Goal: Use online tool/utility: Utilize a website feature to perform a specific function

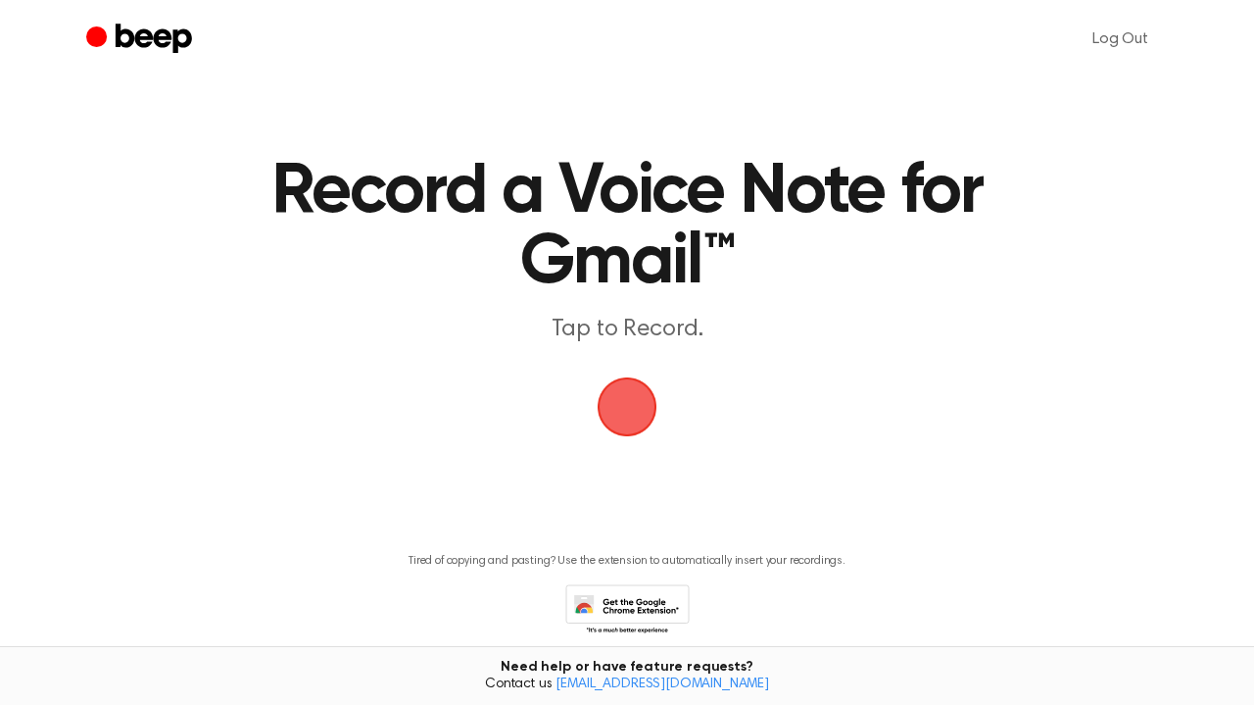
click at [627, 412] on span "button" at bounding box center [627, 407] width 91 height 91
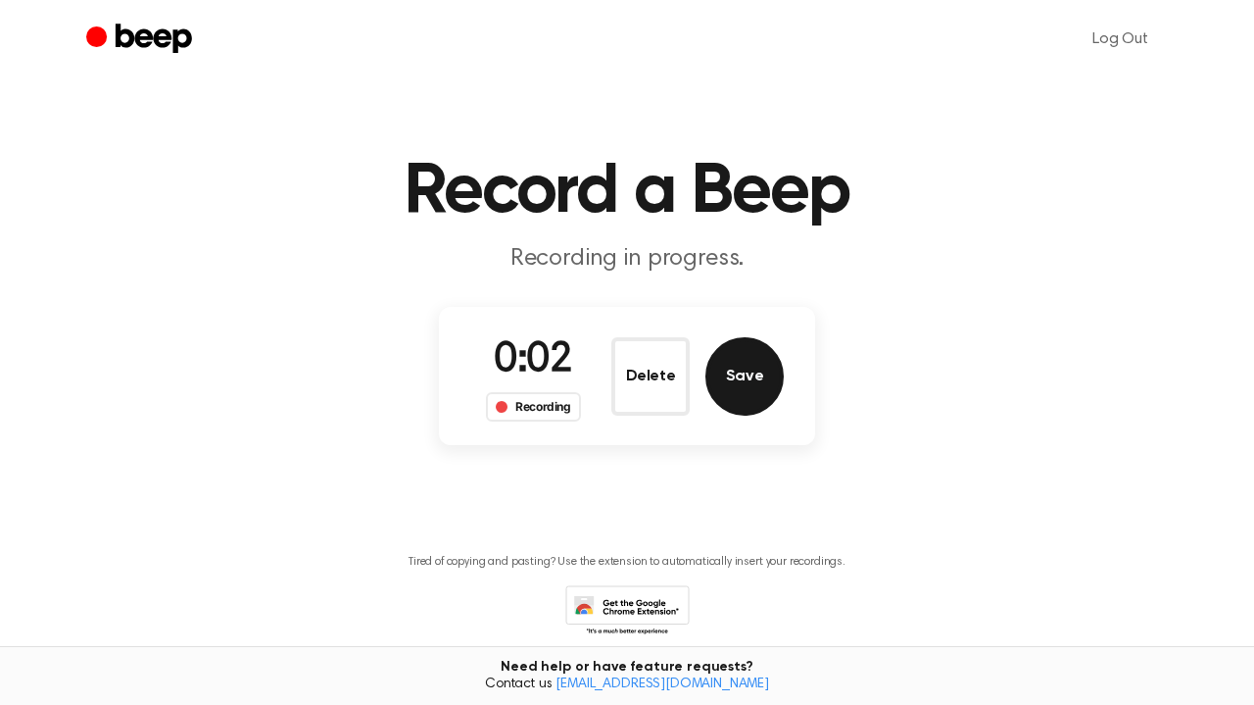
click at [738, 378] on button "Save" at bounding box center [745, 376] width 78 height 78
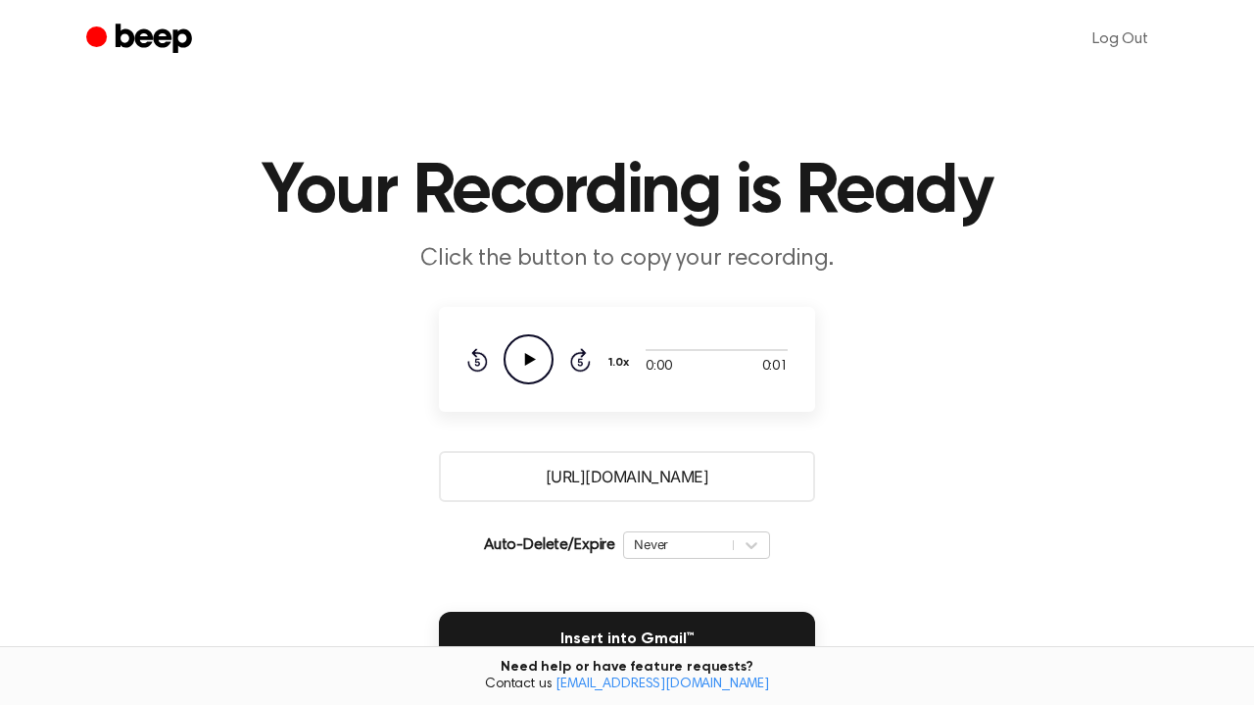
click at [518, 353] on icon "Play Audio" at bounding box center [529, 359] width 50 height 50
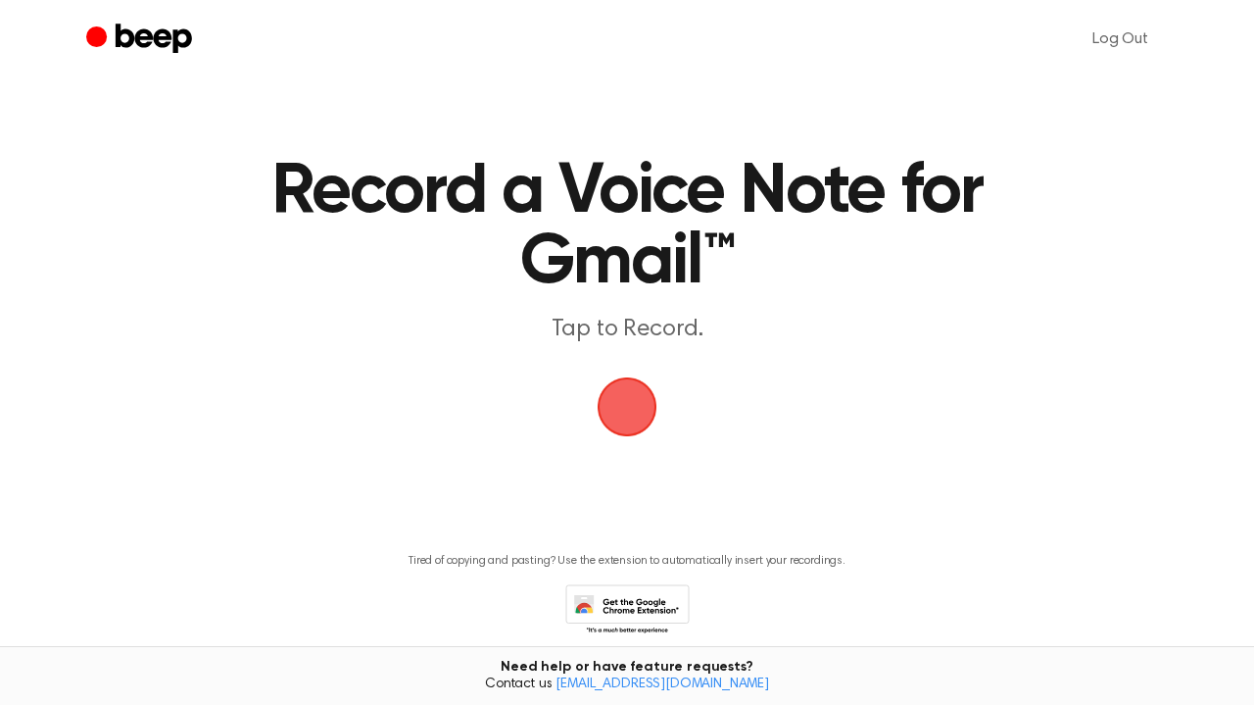
click at [626, 406] on span "button" at bounding box center [627, 406] width 73 height 73
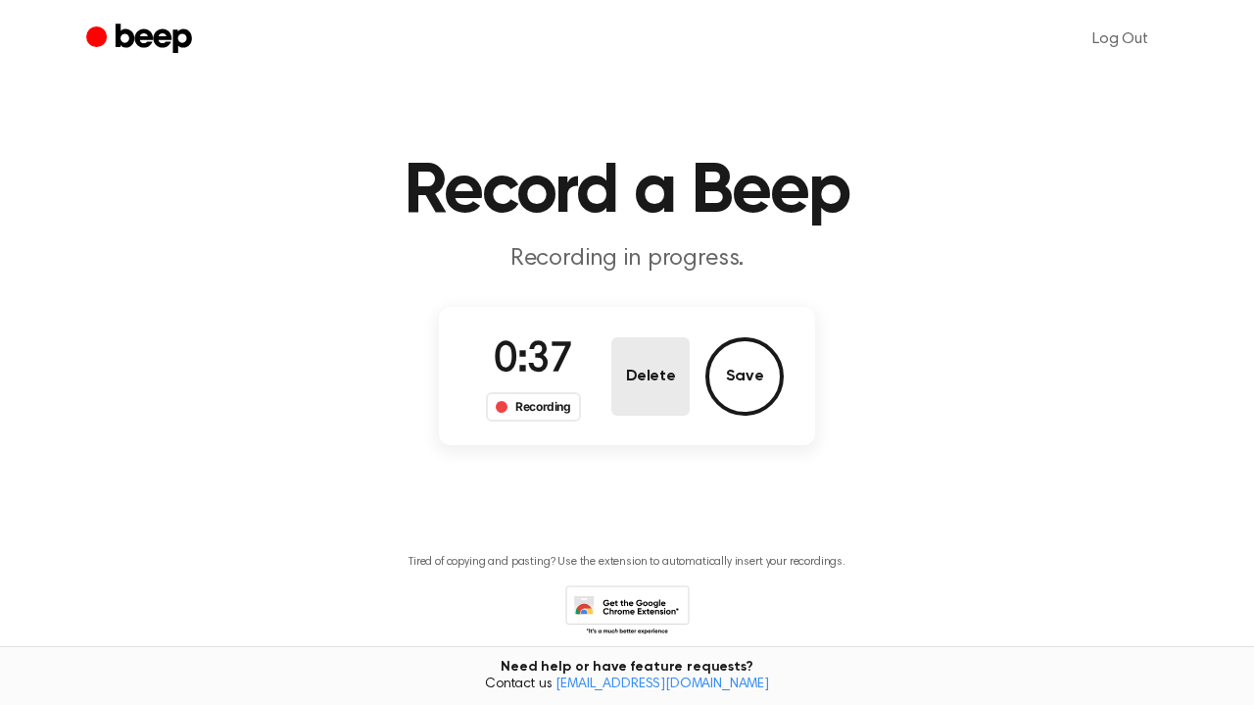
click at [652, 388] on button "Delete" at bounding box center [650, 376] width 78 height 78
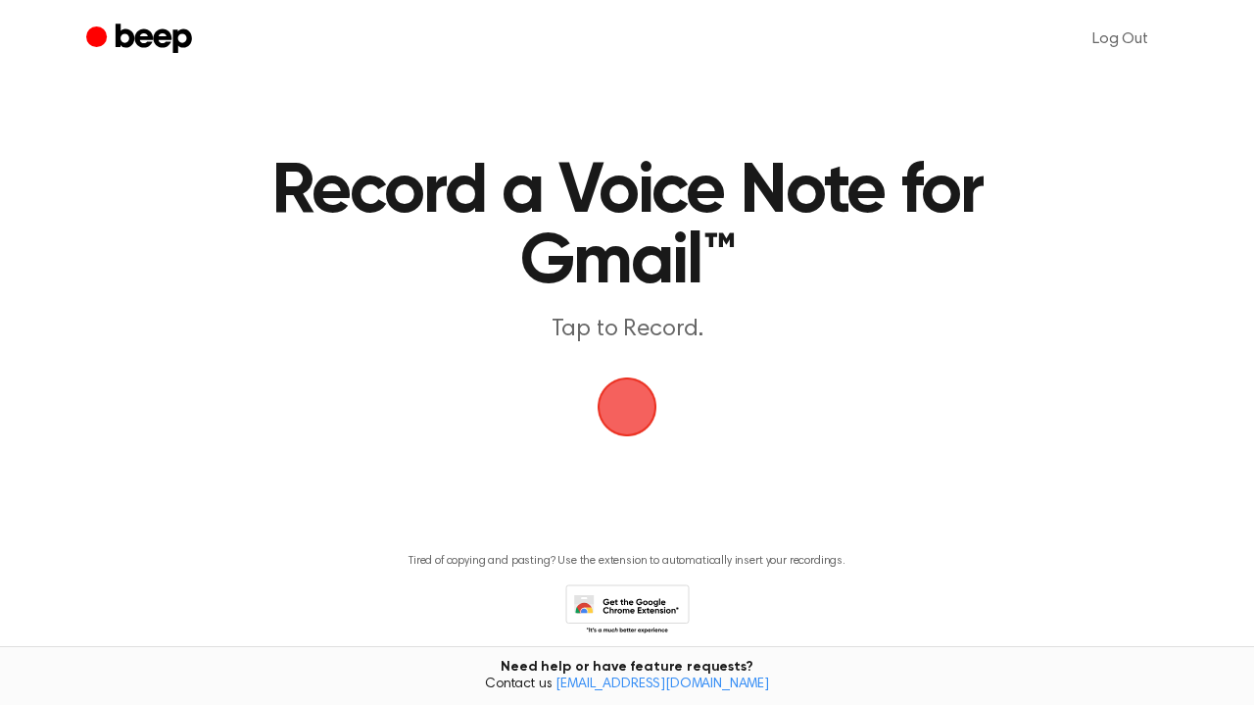
click at [496, 484] on main "Record a Voice Note for Gmail™ Tap to Record. Tired of copying and pasting? Use…" at bounding box center [627, 346] width 1254 height 693
click at [524, 484] on main "Record a Voice Note for Gmail™ Tap to Record. Tired of copying and pasting? Use…" at bounding box center [627, 346] width 1254 height 693
click at [625, 420] on span "button" at bounding box center [627, 406] width 73 height 73
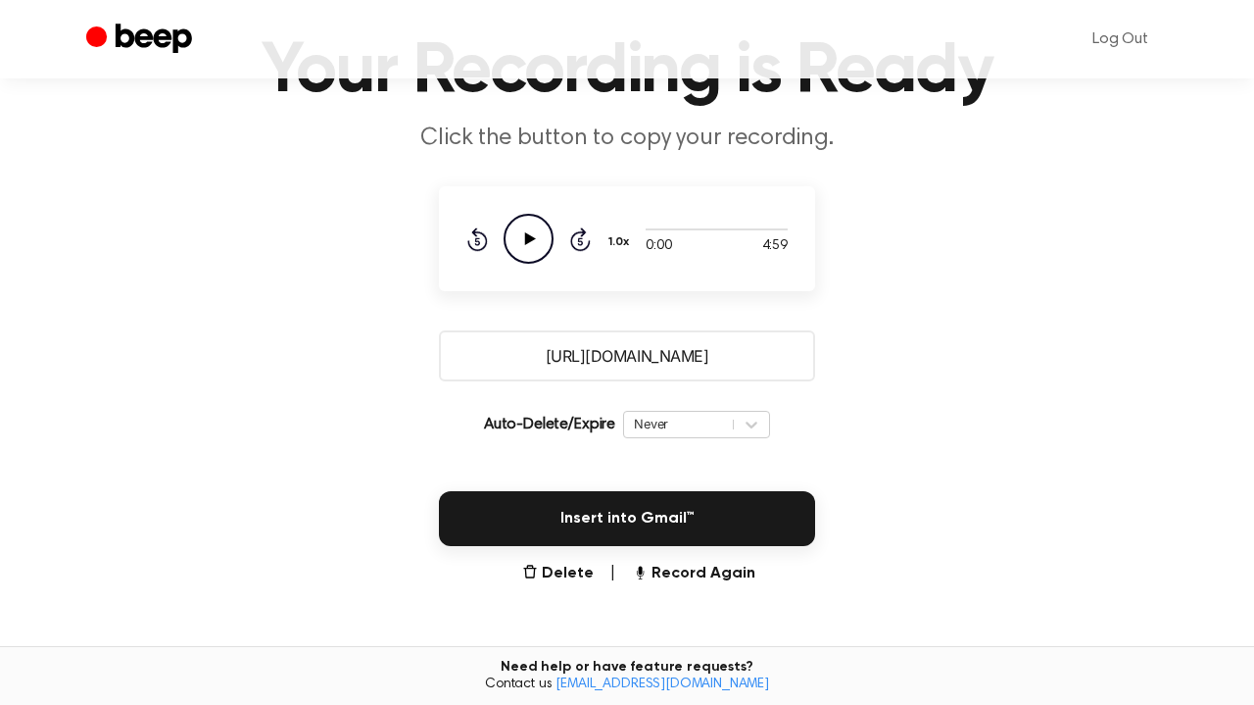
scroll to position [143, 0]
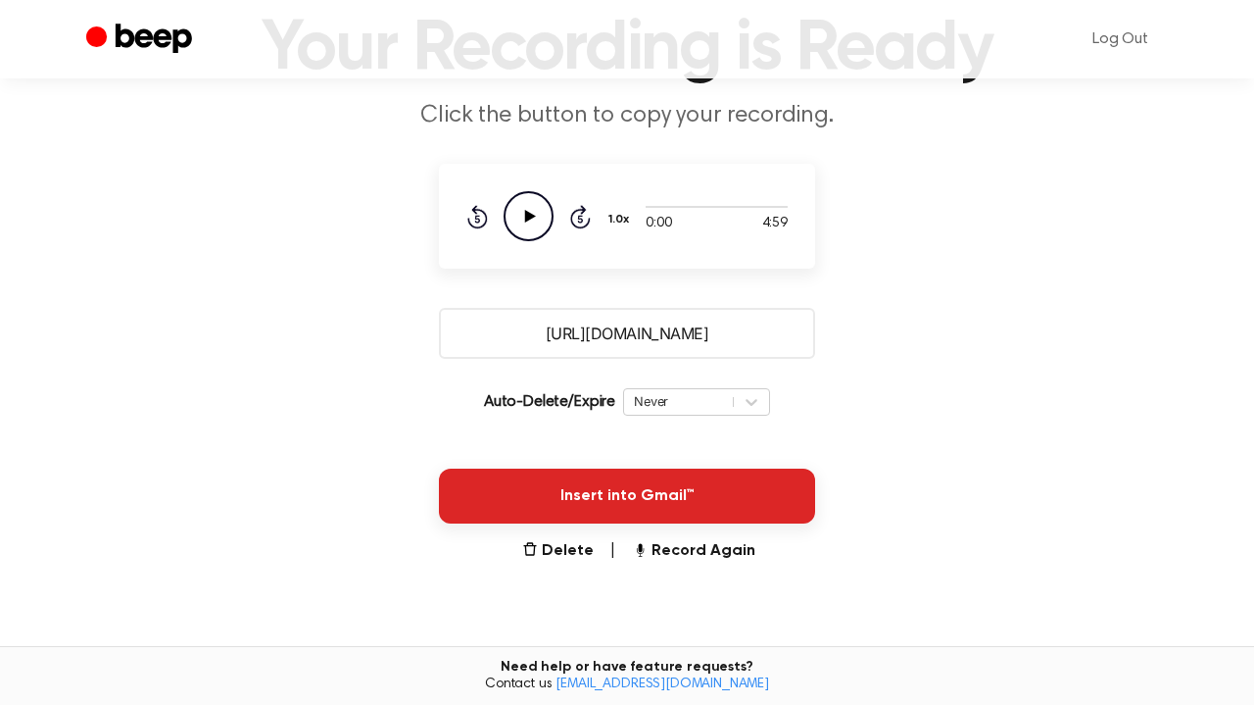
click at [686, 485] on button "Insert into Gmail™" at bounding box center [627, 495] width 376 height 55
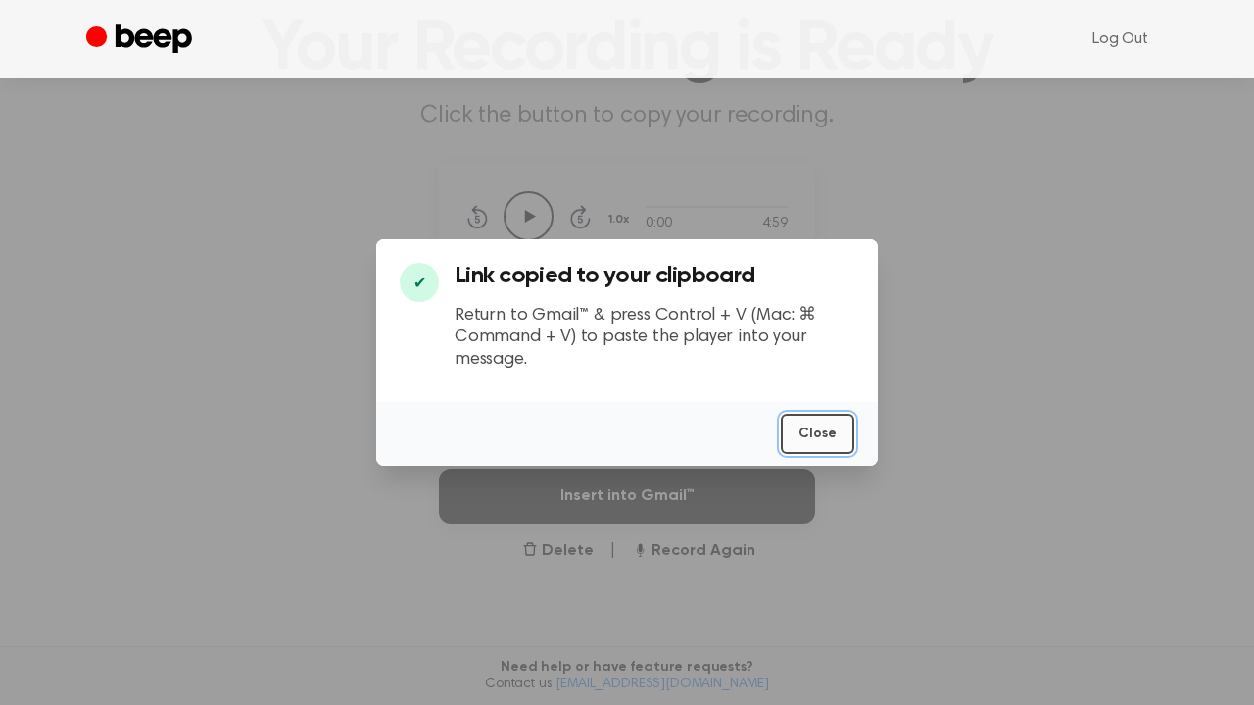
click at [833, 435] on button "Close" at bounding box center [817, 434] width 73 height 40
